Goal: Transaction & Acquisition: Purchase product/service

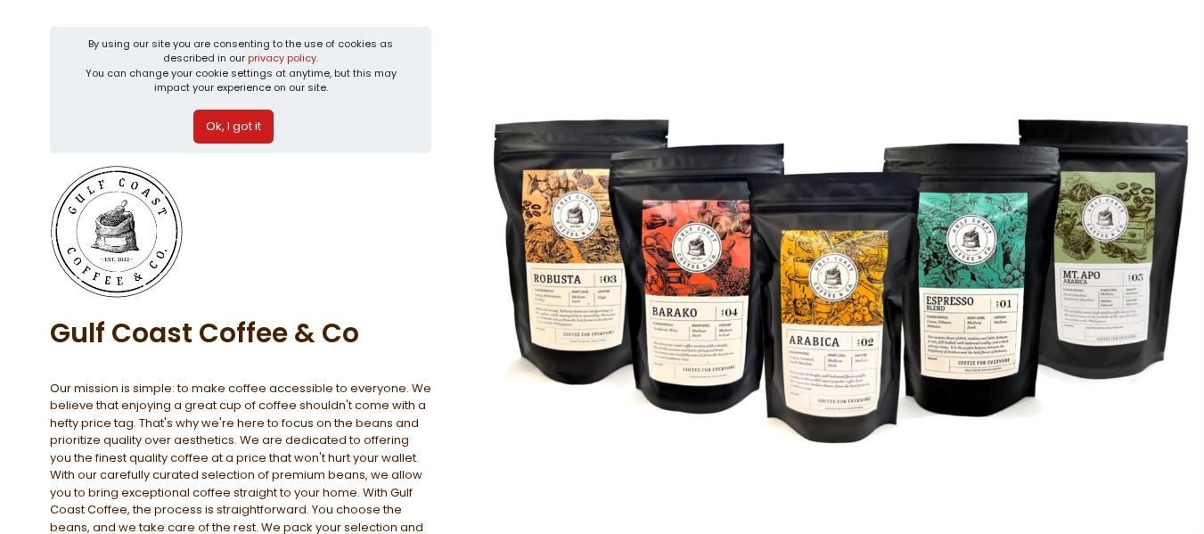
click at [236, 140] on button "Ok, I got it" at bounding box center [233, 127] width 80 height 34
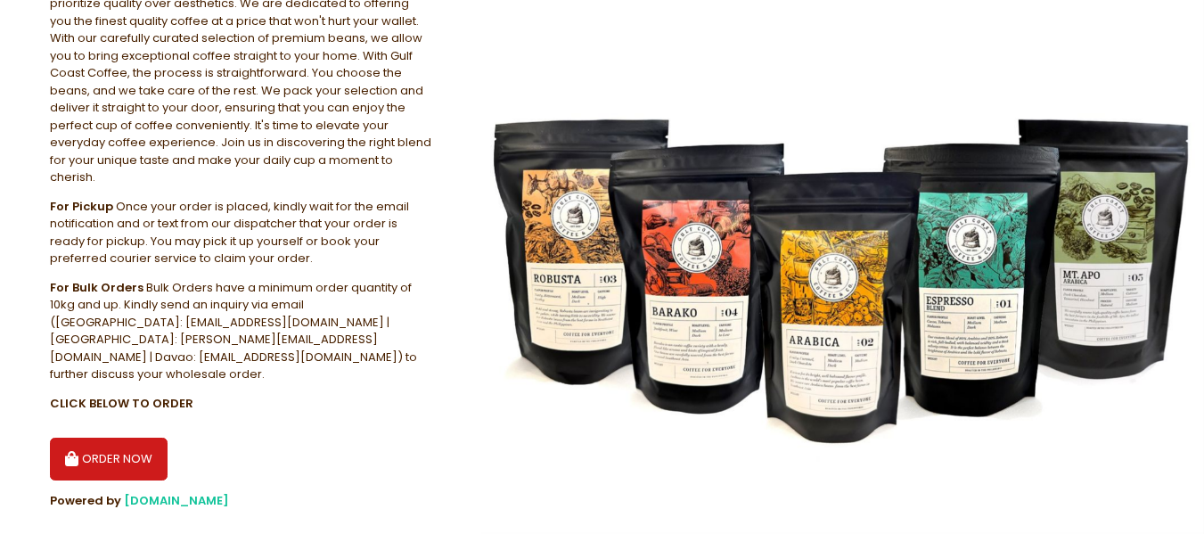
scroll to position [300, 0]
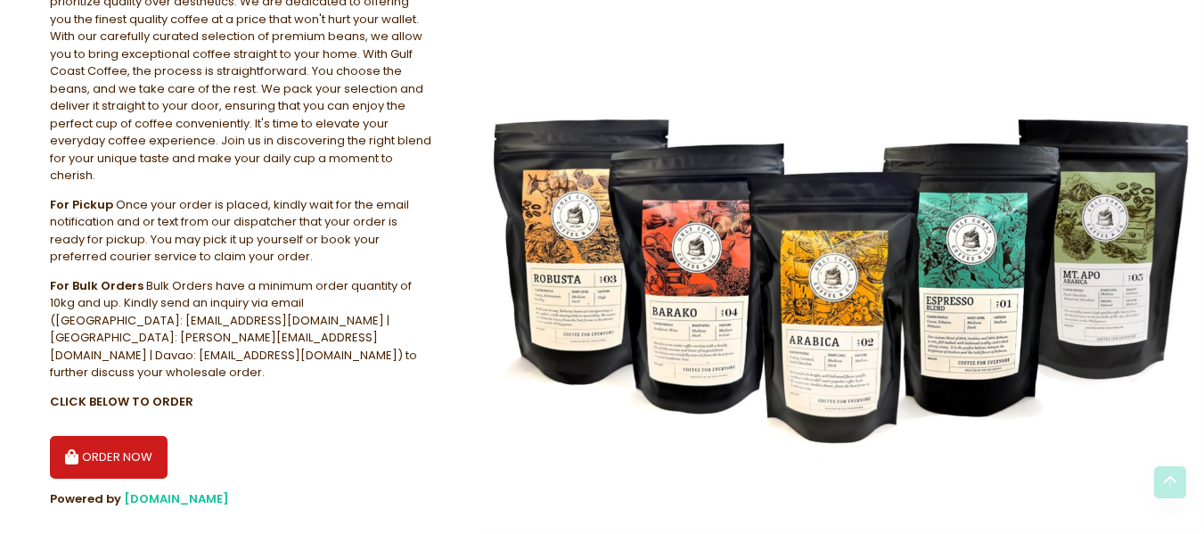
click at [87, 436] on button "ORDER NOW" at bounding box center [109, 457] width 118 height 43
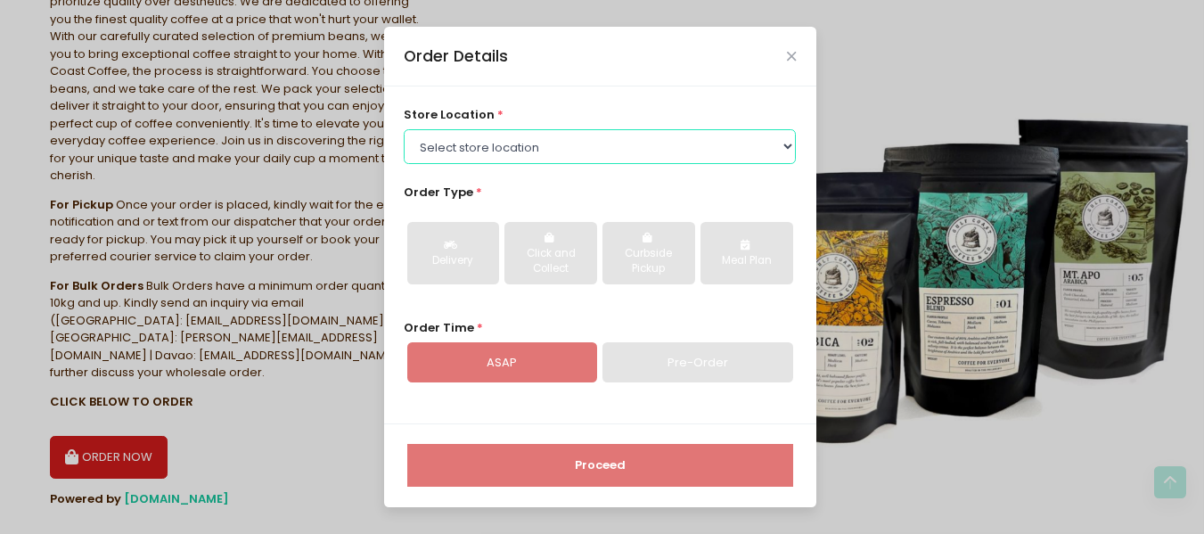
click at [782, 147] on select "Select store location [GEOGRAPHIC_DATA] ([GEOGRAPHIC_DATA]) Gulf Coast Coffee […" at bounding box center [600, 146] width 392 height 34
select select "647edc42345147b1e794fb1f"
click at [404, 129] on select "Select store location [GEOGRAPHIC_DATA] ([GEOGRAPHIC_DATA]) Gulf Coast Coffee […" at bounding box center [600, 146] width 392 height 34
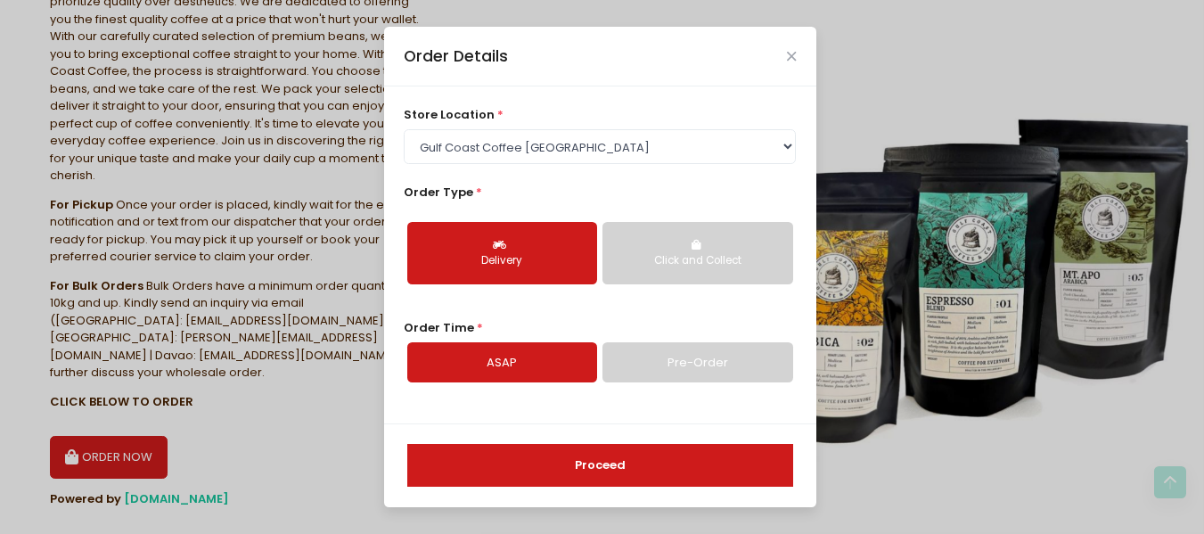
click at [512, 263] on div "Delivery" at bounding box center [502, 261] width 165 height 16
click at [619, 462] on button "Proceed" at bounding box center [600, 465] width 386 height 43
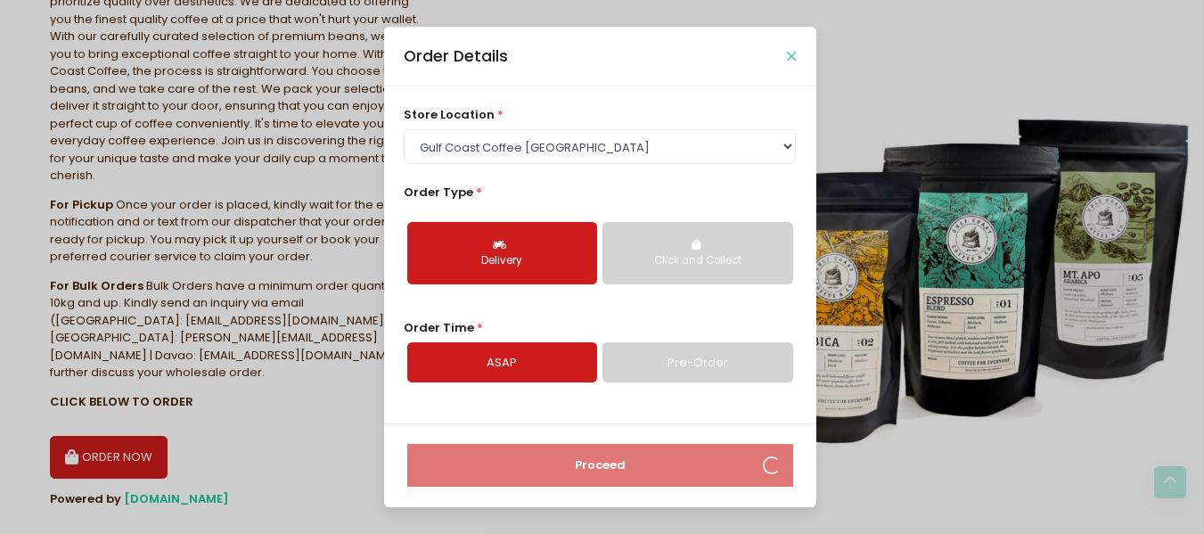
click at [791, 57] on icon "Close" at bounding box center [791, 56] width 9 height 13
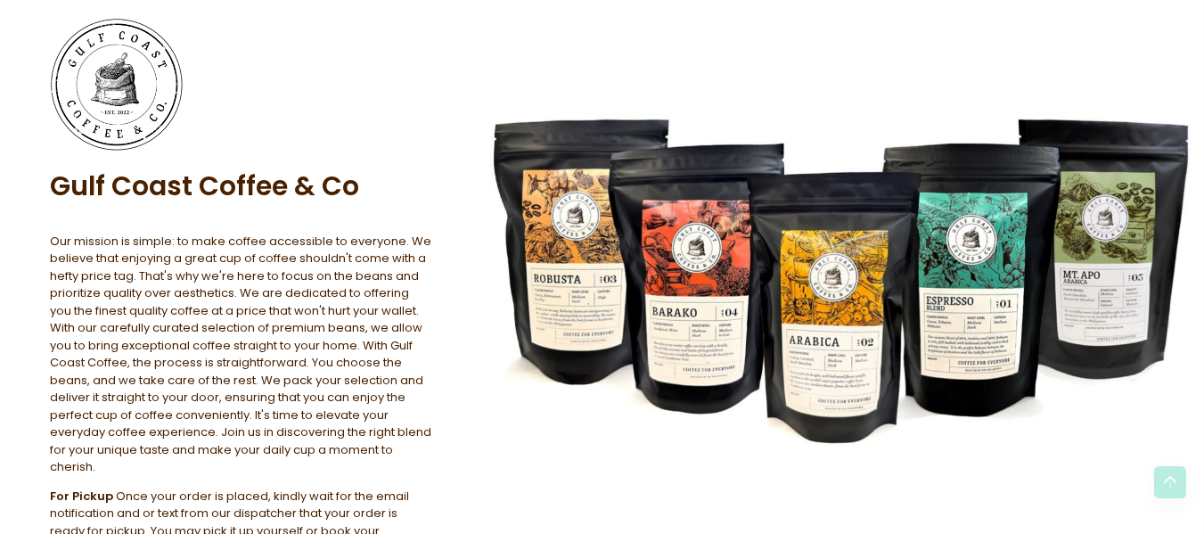
scroll to position [0, 0]
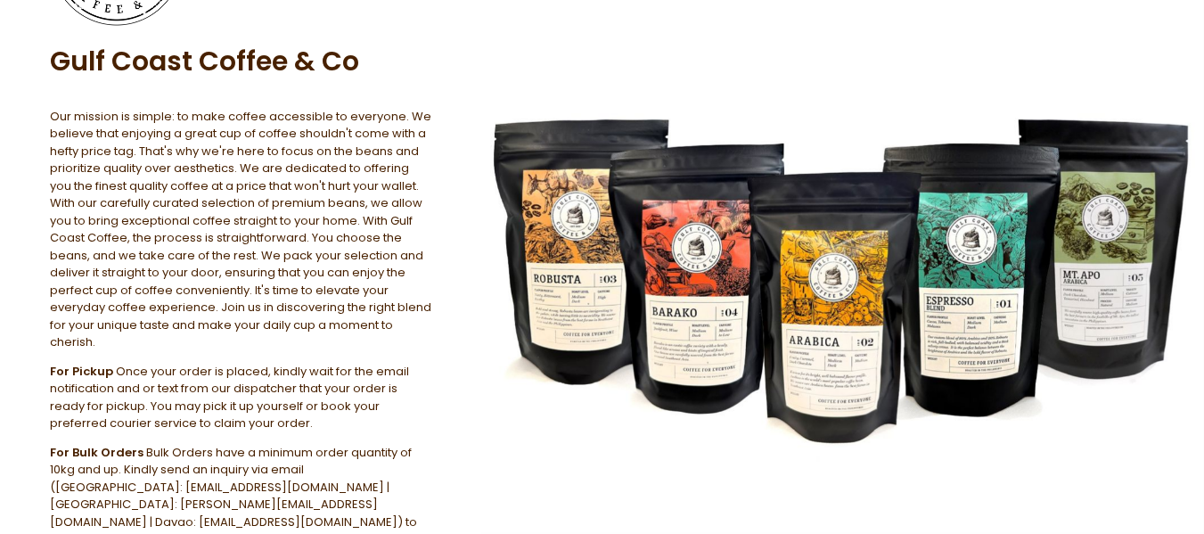
scroll to position [300, 0]
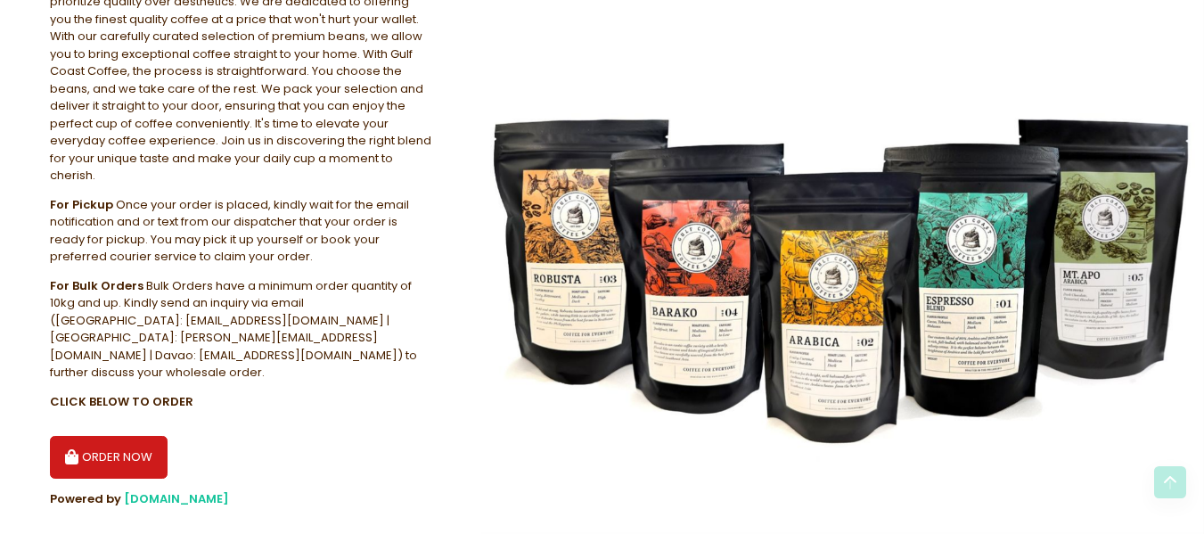
click at [109, 436] on button "ORDER NOW" at bounding box center [109, 457] width 118 height 43
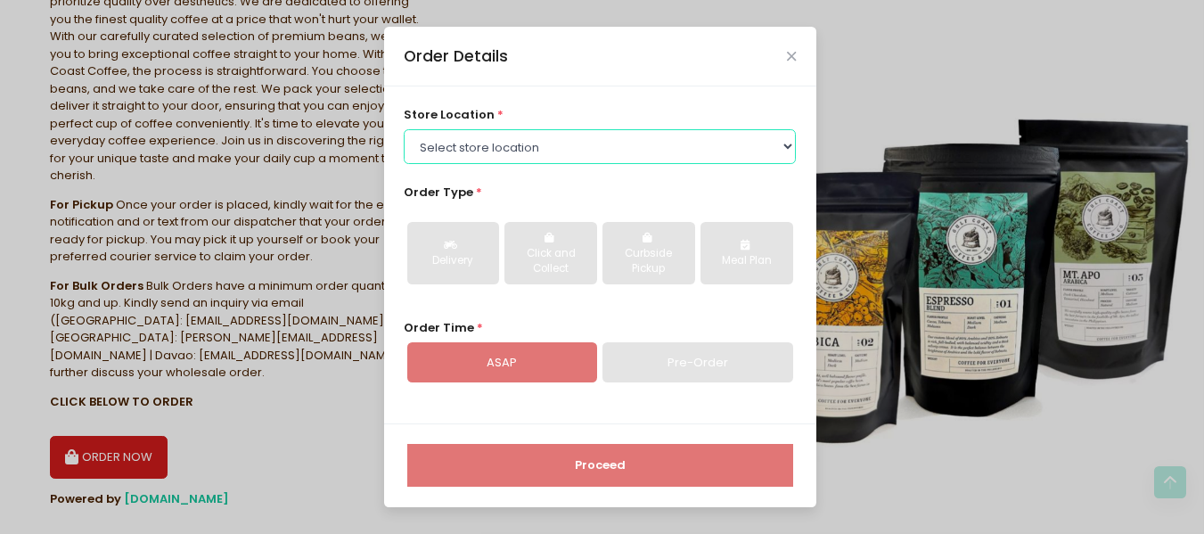
click at [788, 150] on select "Select store location [GEOGRAPHIC_DATA] ([GEOGRAPHIC_DATA]) Gulf Coast Coffee […" at bounding box center [600, 146] width 392 height 34
select select "647edc42345147b1e794fb1f"
click at [404, 129] on select "Select store location [GEOGRAPHIC_DATA] ([GEOGRAPHIC_DATA]) Gulf Coast Coffee […" at bounding box center [600, 146] width 392 height 34
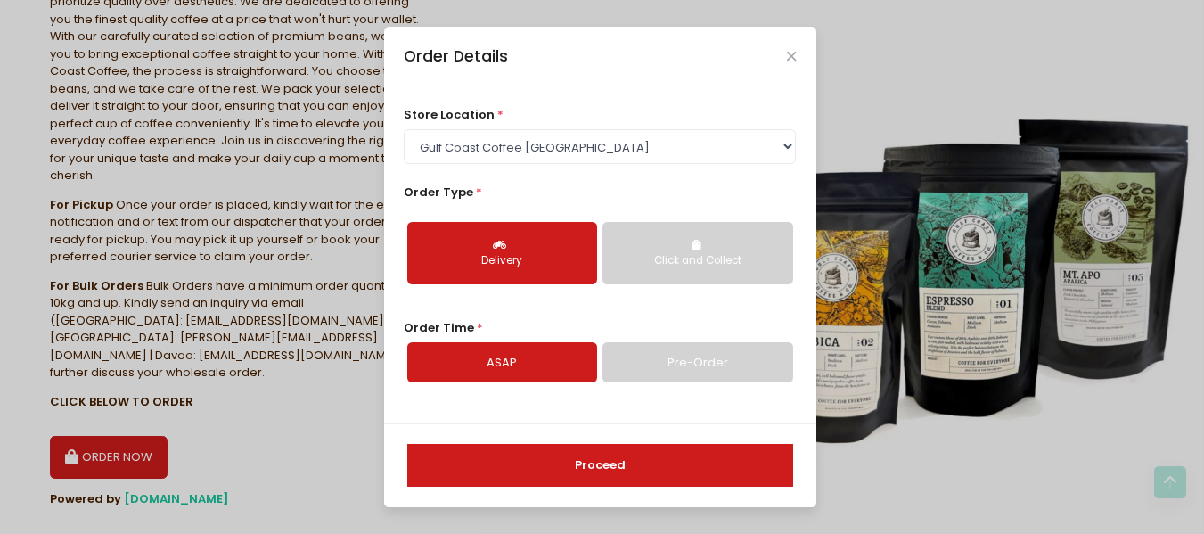
click at [611, 469] on button "Proceed" at bounding box center [600, 465] width 386 height 43
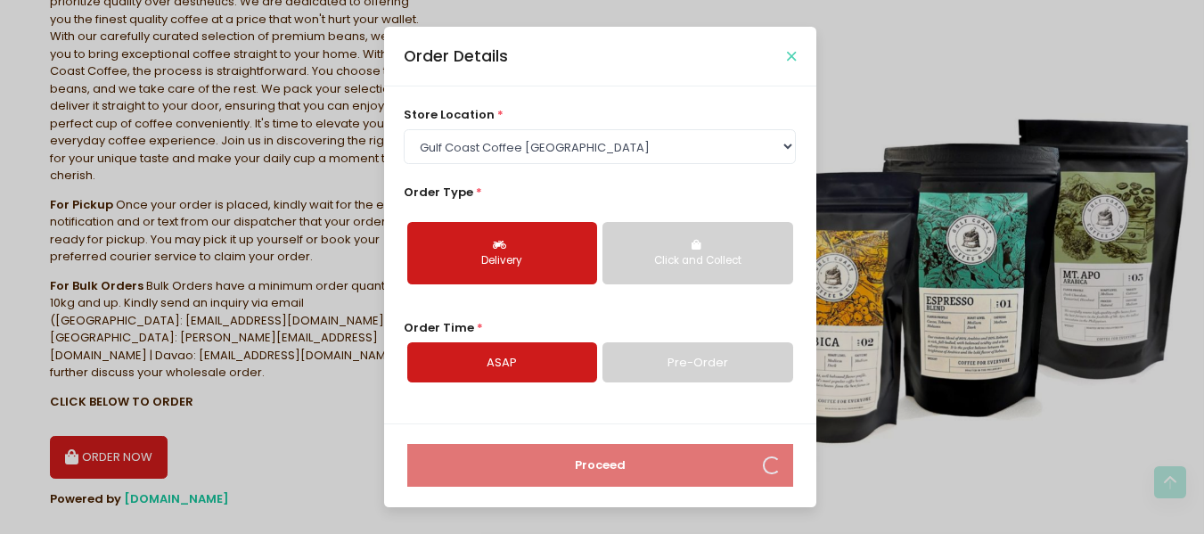
click at [788, 54] on icon "Close" at bounding box center [791, 56] width 9 height 13
